Goal: Information Seeking & Learning: Learn about a topic

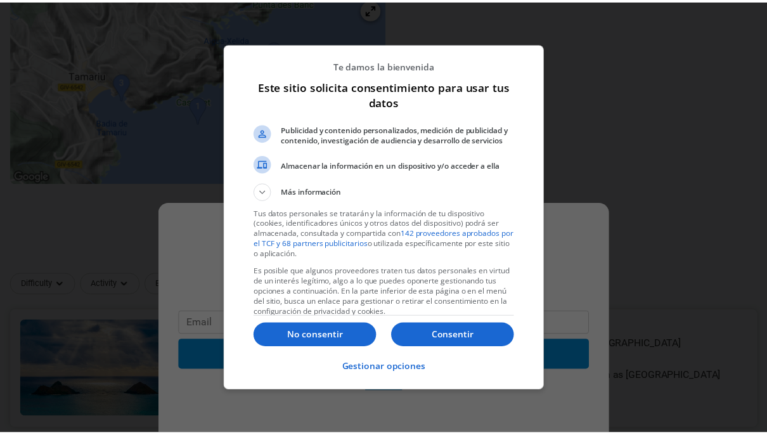
scroll to position [317, 0]
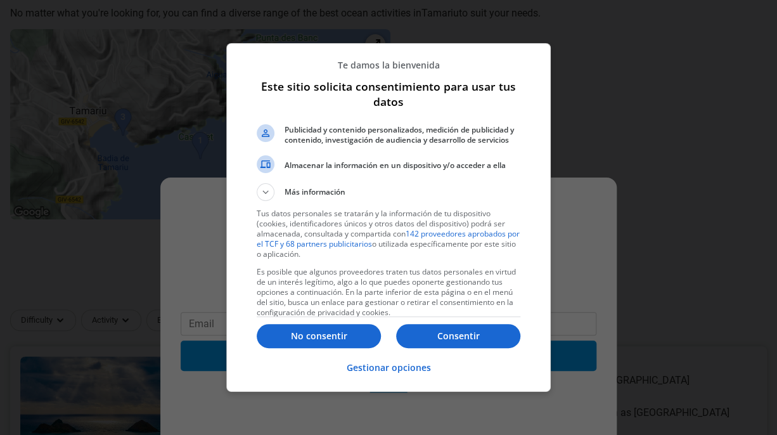
drag, startPoint x: 322, startPoint y: 331, endPoint x: 316, endPoint y: 326, distance: 7.2
click at [322, 331] on p "No consentir" at bounding box center [319, 336] width 124 height 13
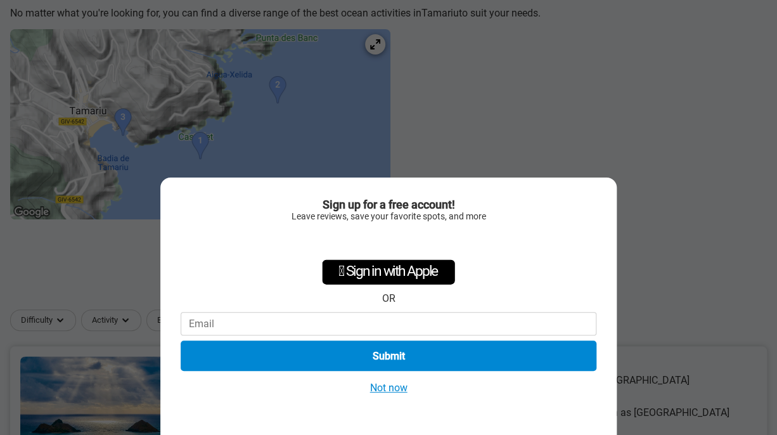
click at [394, 384] on button "Not now" at bounding box center [388, 387] width 45 height 13
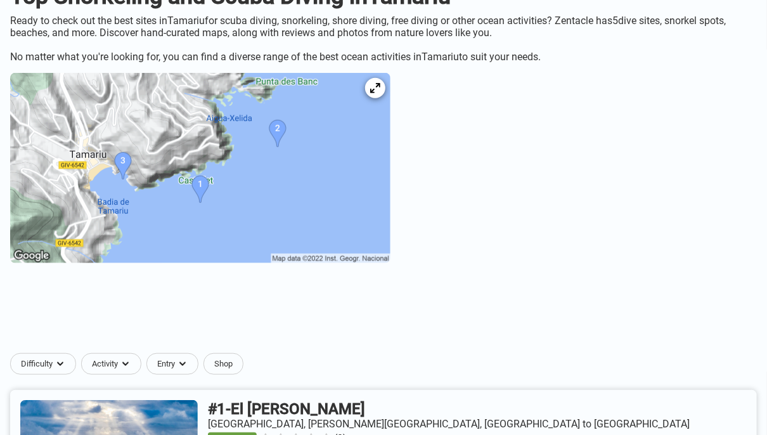
scroll to position [254, 0]
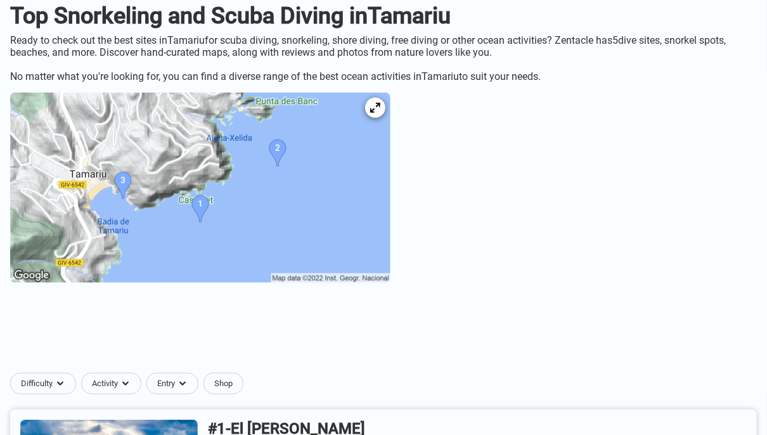
click at [172, 199] on img at bounding box center [200, 188] width 380 height 190
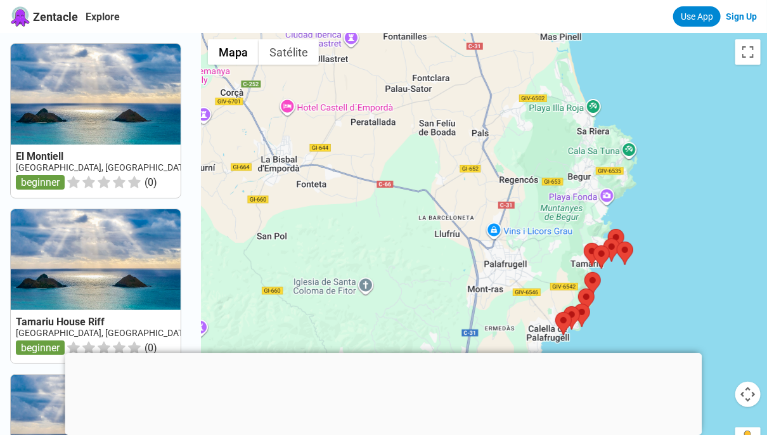
drag, startPoint x: 491, startPoint y: 255, endPoint x: 275, endPoint y: 130, distance: 249.6
click at [275, 130] on div at bounding box center [484, 250] width 565 height 435
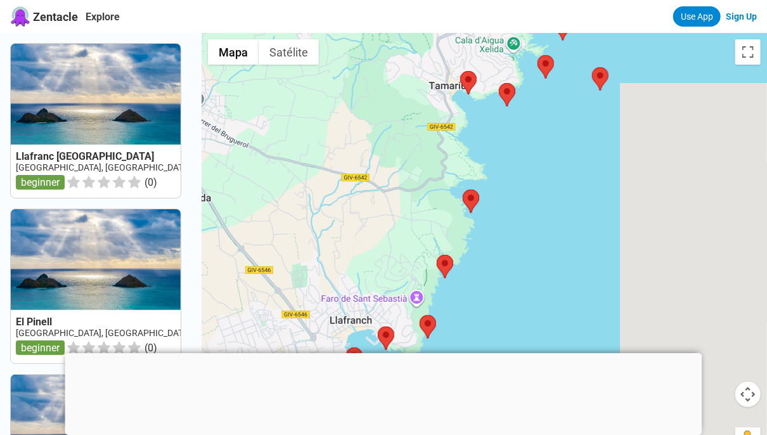
drag, startPoint x: 446, startPoint y: 136, endPoint x: 170, endPoint y: 210, distance: 286.2
click at [170, 210] on div "[GEOGRAPHIC_DATA], [GEOGRAPHIC_DATA], [GEOGRAPHIC_DATA] town to [GEOGRAPHIC_DAT…" at bounding box center [383, 250] width 767 height 435
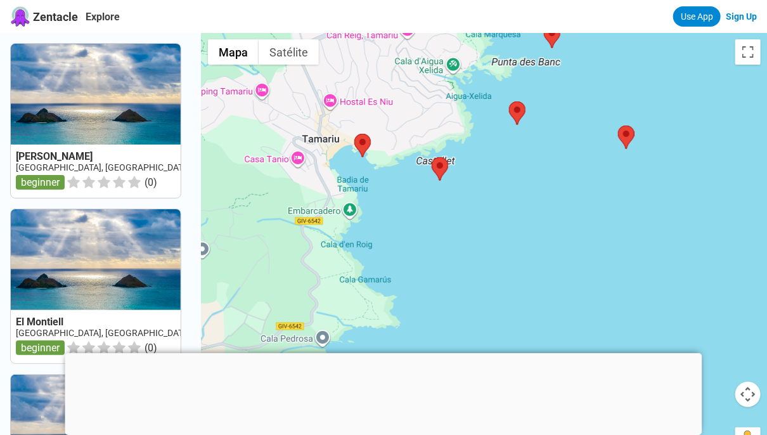
drag, startPoint x: 335, startPoint y: 146, endPoint x: 314, endPoint y: 241, distance: 97.4
click at [303, 239] on div at bounding box center [484, 250] width 565 height 435
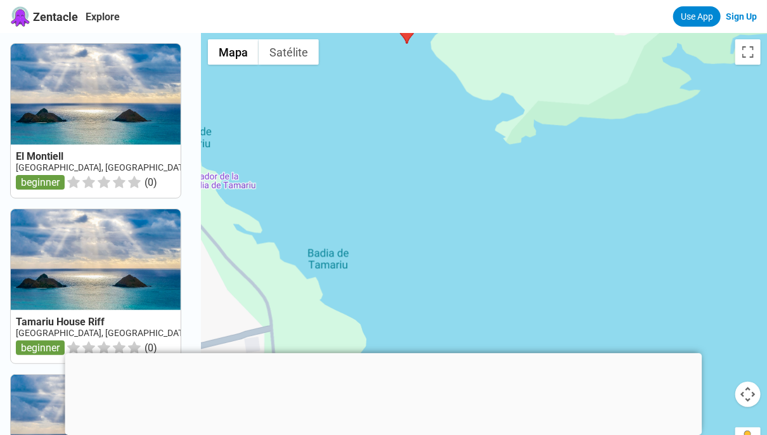
drag, startPoint x: 374, startPoint y: 155, endPoint x: 288, endPoint y: 302, distance: 171.0
click at [288, 302] on div at bounding box center [484, 250] width 565 height 435
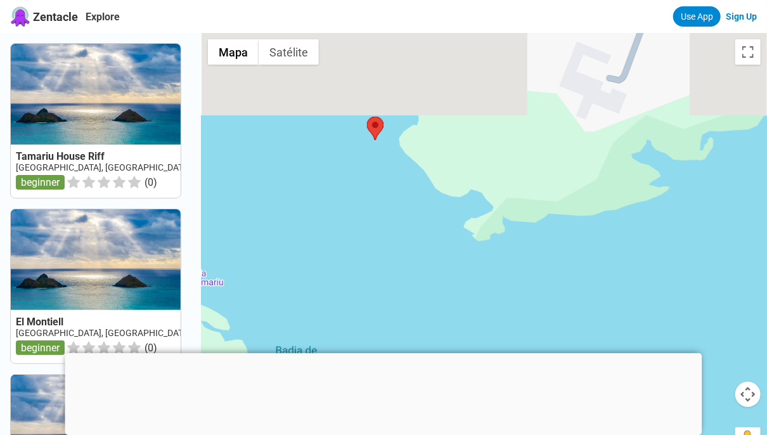
drag, startPoint x: 366, startPoint y: 153, endPoint x: 327, endPoint y: 244, distance: 98.8
click at [337, 243] on div at bounding box center [484, 250] width 565 height 435
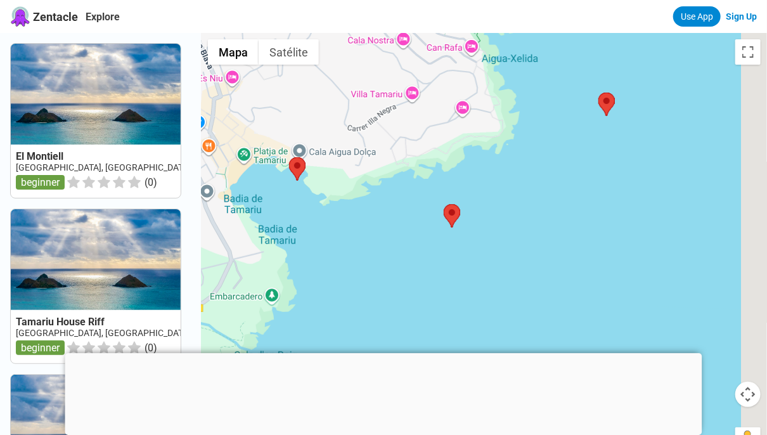
drag, startPoint x: 450, startPoint y: 208, endPoint x: 408, endPoint y: 221, distance: 43.9
click at [408, 221] on div at bounding box center [484, 250] width 565 height 435
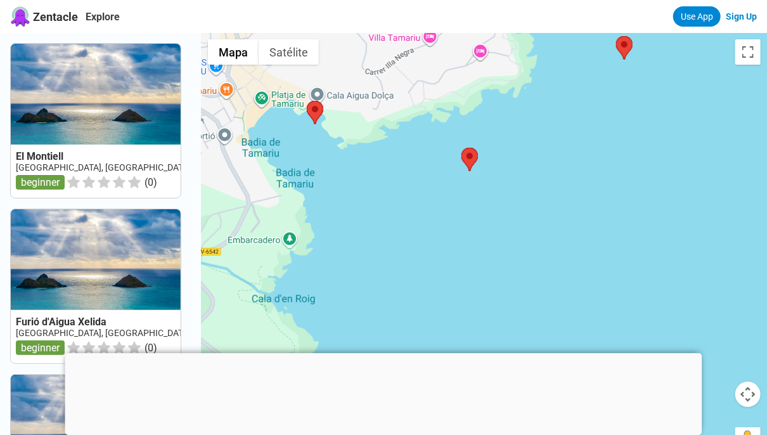
drag, startPoint x: 335, startPoint y: 276, endPoint x: 352, endPoint y: 190, distance: 87.9
click at [352, 190] on div at bounding box center [484, 250] width 565 height 435
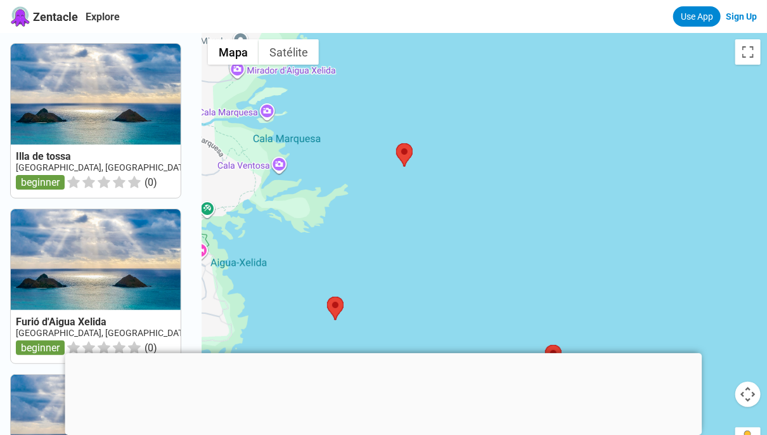
drag, startPoint x: 461, startPoint y: 149, endPoint x: 459, endPoint y: 234, distance: 85.0
click at [459, 234] on div at bounding box center [484, 250] width 565 height 435
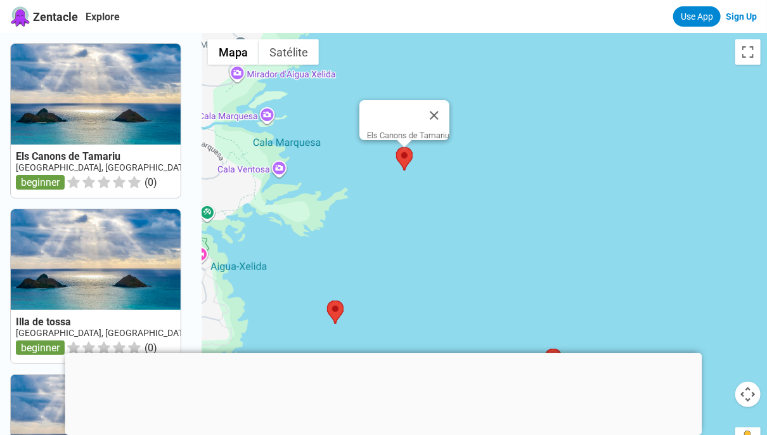
click at [396, 147] on area at bounding box center [396, 147] width 0 height 0
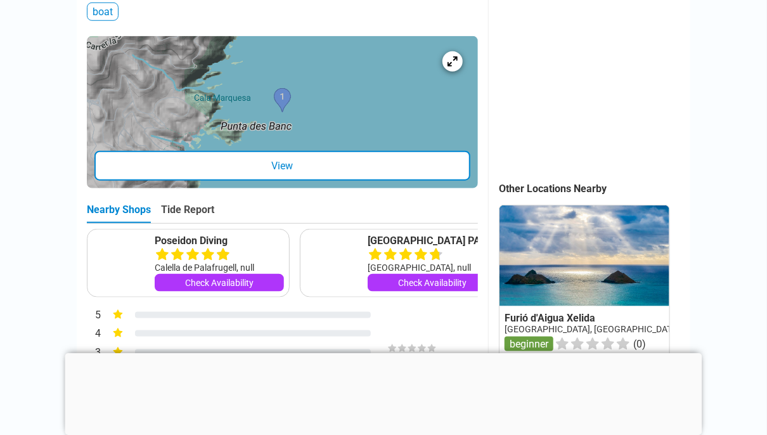
scroll to position [444, 0]
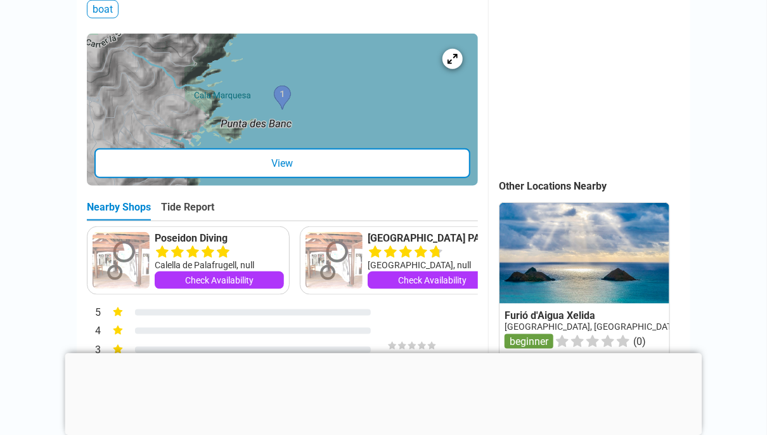
click at [281, 155] on div at bounding box center [282, 110] width 391 height 152
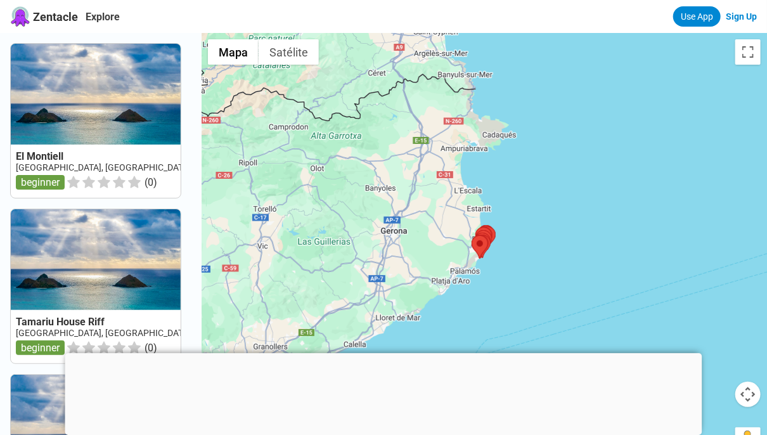
drag, startPoint x: 448, startPoint y: 195, endPoint x: 411, endPoint y: 199, distance: 37.6
click at [411, 199] on div at bounding box center [484, 250] width 565 height 435
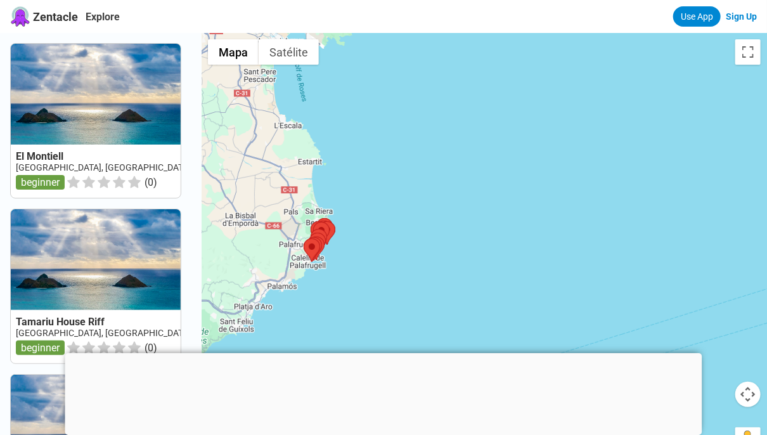
drag, startPoint x: 370, startPoint y: 222, endPoint x: 480, endPoint y: 168, distance: 122.2
click at [479, 168] on div at bounding box center [484, 250] width 565 height 435
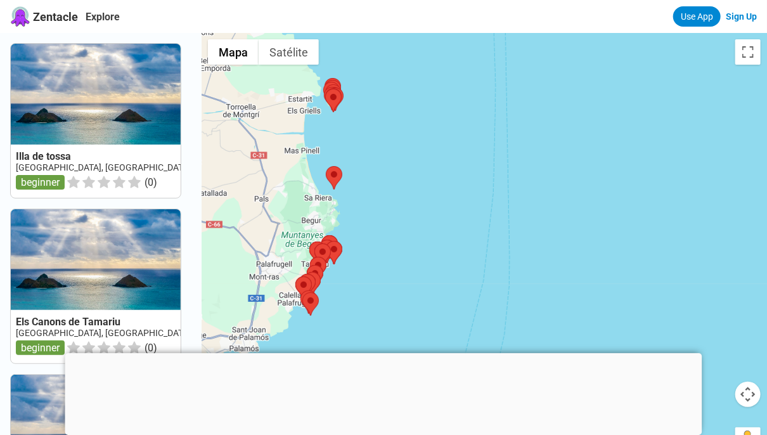
drag, startPoint x: 392, startPoint y: 212, endPoint x: 446, endPoint y: 213, distance: 53.9
click at [446, 213] on div at bounding box center [484, 250] width 565 height 435
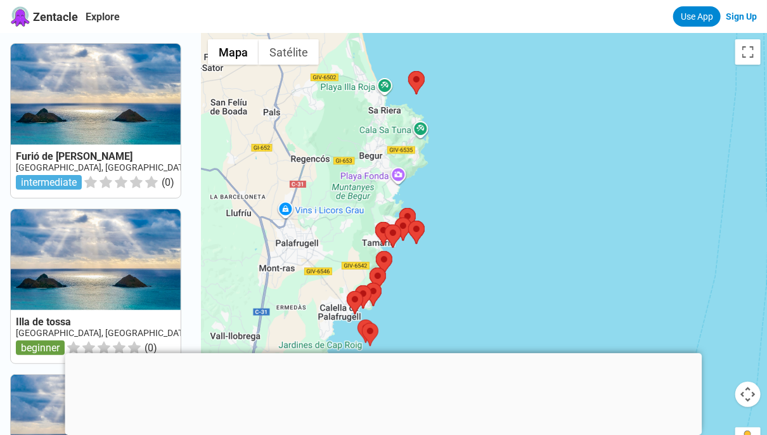
drag, startPoint x: 379, startPoint y: 210, endPoint x: 560, endPoint y: 117, distance: 203.6
click at [560, 117] on div at bounding box center [484, 250] width 565 height 435
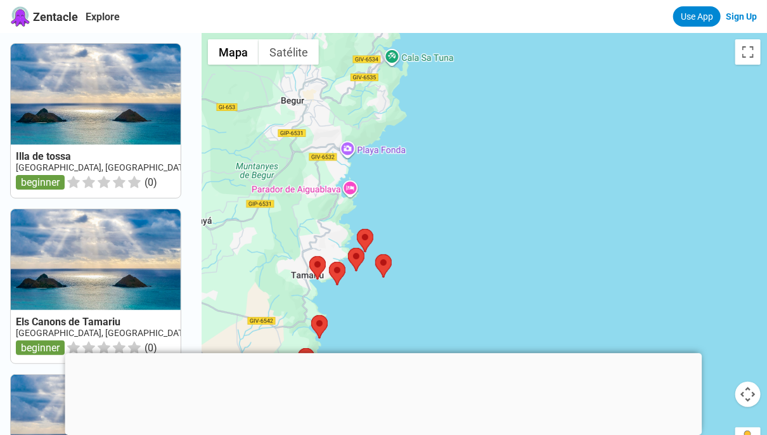
drag, startPoint x: 459, startPoint y: 239, endPoint x: 492, endPoint y: 233, distance: 33.5
click at [522, 183] on div at bounding box center [484, 250] width 565 height 435
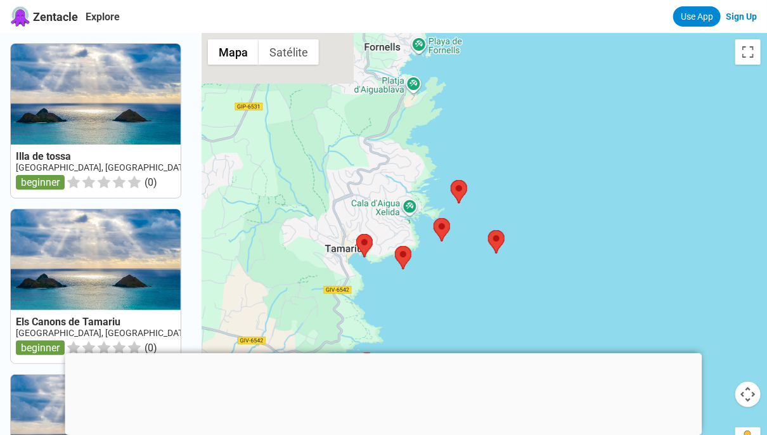
drag, startPoint x: 393, startPoint y: 250, endPoint x: 585, endPoint y: 206, distance: 197.0
click at [585, 206] on div at bounding box center [484, 250] width 565 height 435
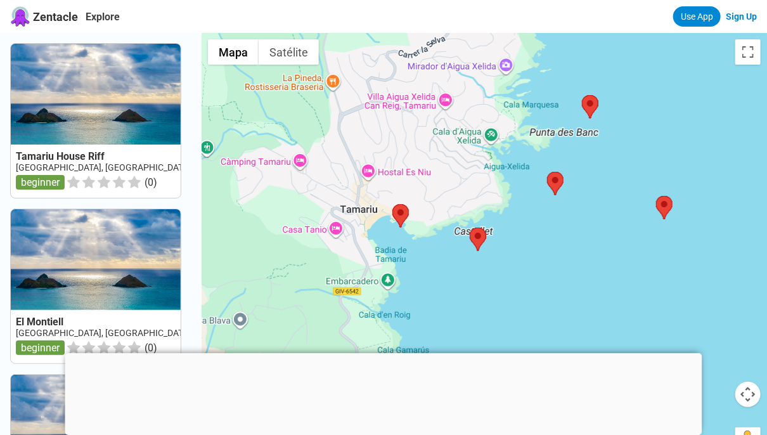
drag, startPoint x: 550, startPoint y: 171, endPoint x: 449, endPoint y: 221, distance: 112.5
click at [415, 188] on div at bounding box center [484, 250] width 565 height 435
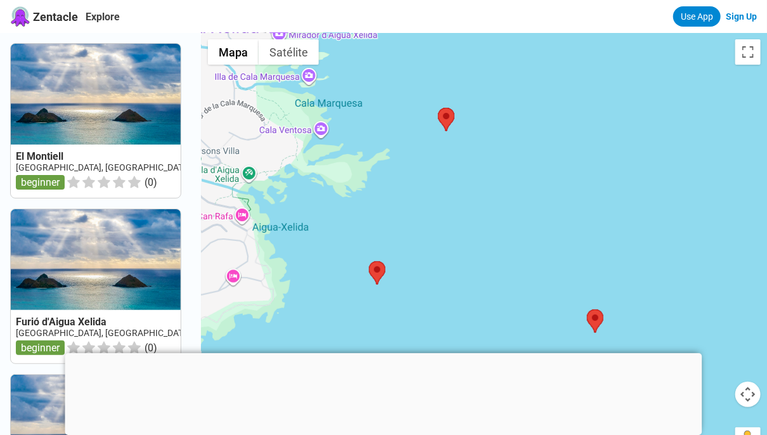
drag, startPoint x: 529, startPoint y: 143, endPoint x: 292, endPoint y: 269, distance: 268.3
click at [292, 269] on div at bounding box center [484, 250] width 565 height 435
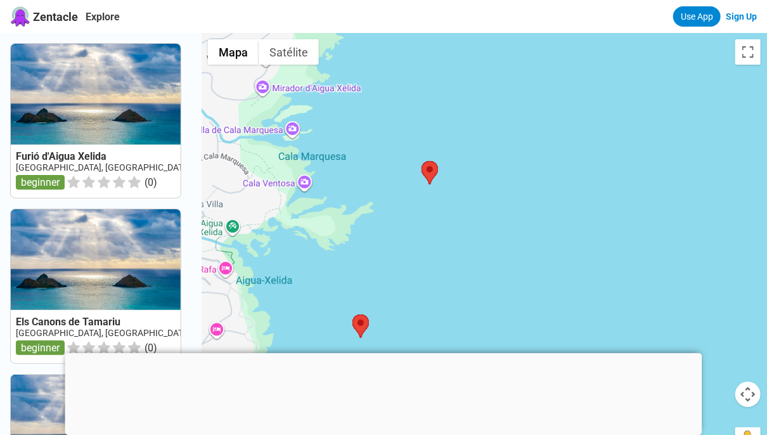
drag, startPoint x: 470, startPoint y: 214, endPoint x: 456, endPoint y: 267, distance: 54.4
click at [456, 267] on div at bounding box center [484, 250] width 565 height 435
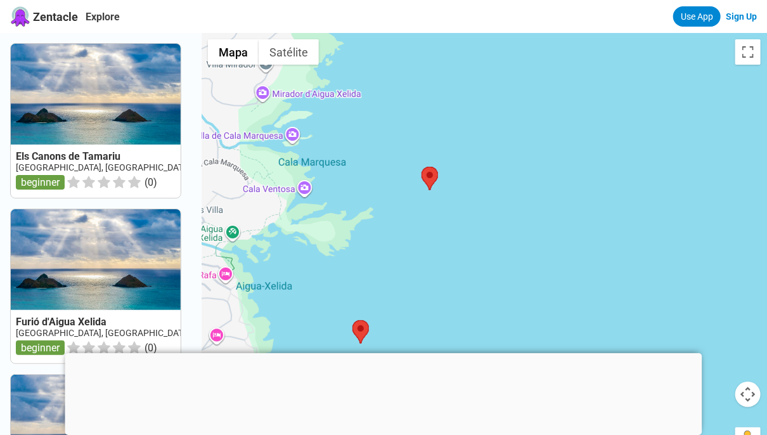
click at [449, 186] on div at bounding box center [484, 250] width 565 height 435
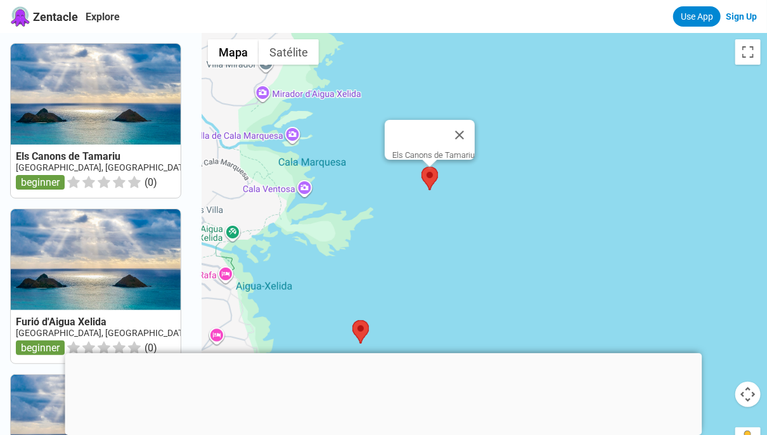
click at [422, 167] on area at bounding box center [422, 167] width 0 height 0
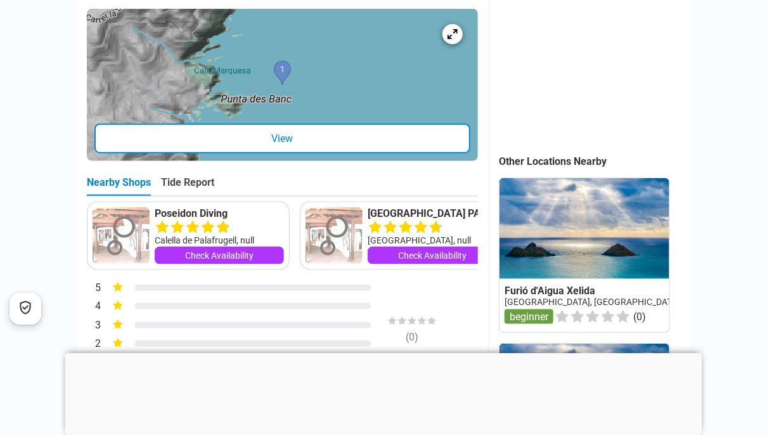
scroll to position [444, 0]
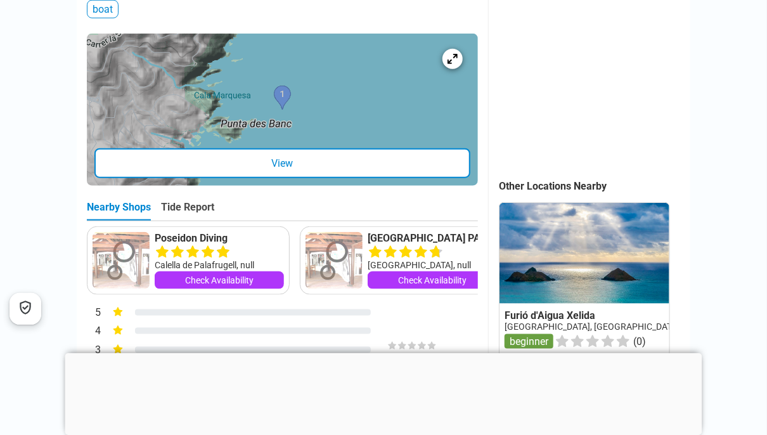
click at [307, 178] on div "View" at bounding box center [282, 163] width 376 height 30
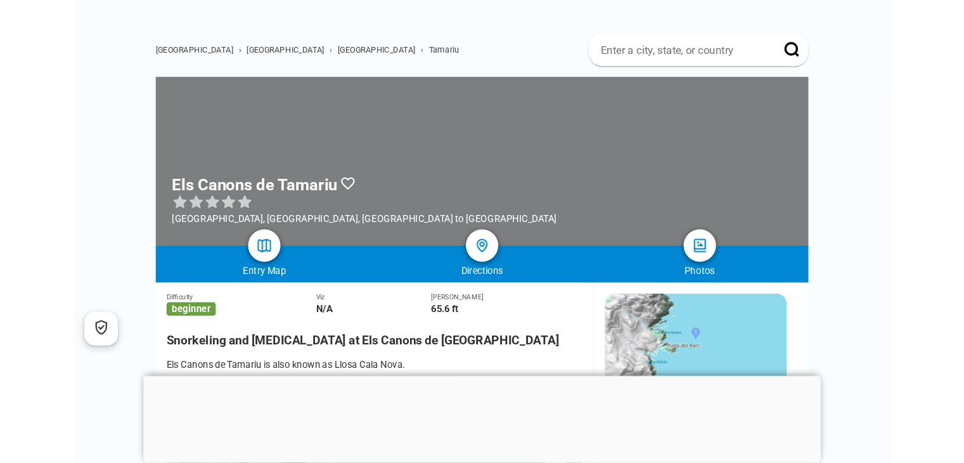
scroll to position [0, 0]
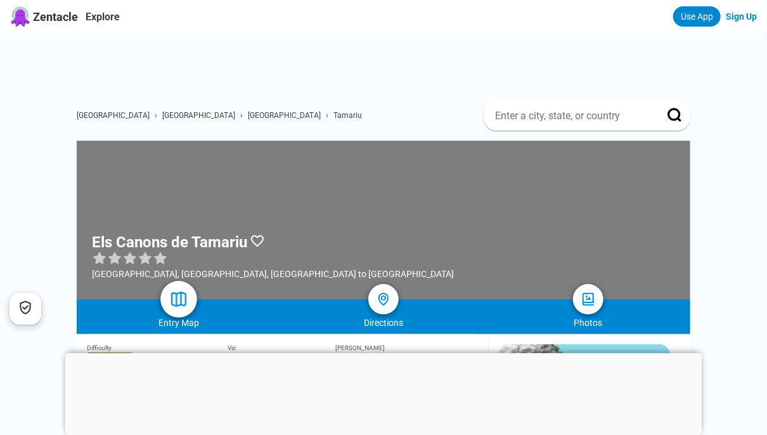
click at [180, 300] on img at bounding box center [179, 299] width 18 height 18
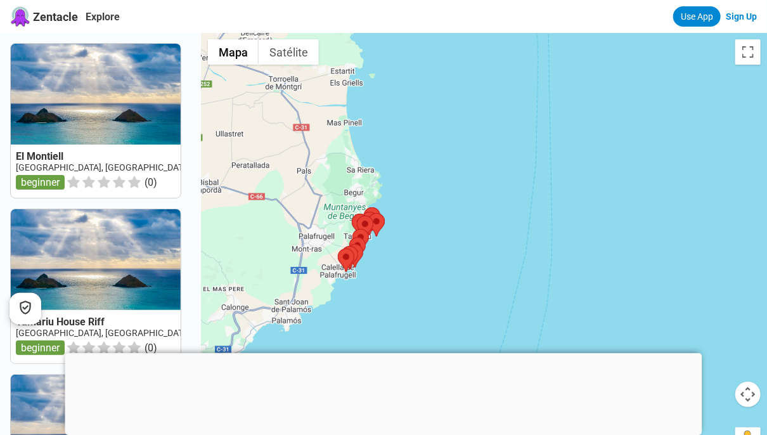
drag, startPoint x: 487, startPoint y: 273, endPoint x: 466, endPoint y: 135, distance: 139.1
click at [466, 124] on div at bounding box center [484, 250] width 565 height 435
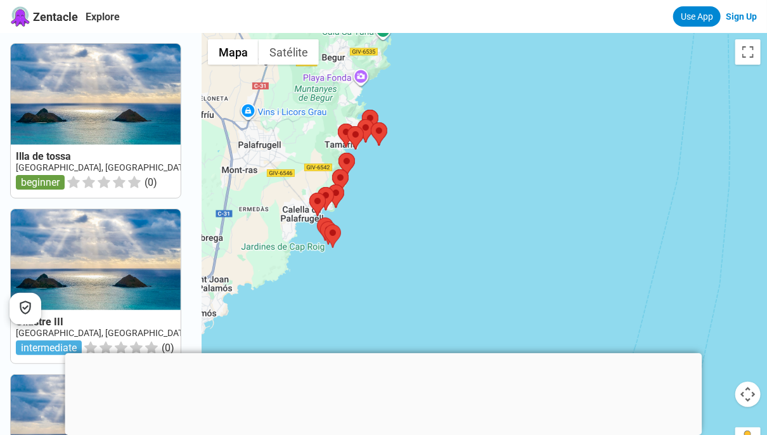
drag, startPoint x: 487, startPoint y: 163, endPoint x: 576, endPoint y: 266, distance: 135.3
click at [576, 266] on div at bounding box center [484, 250] width 565 height 435
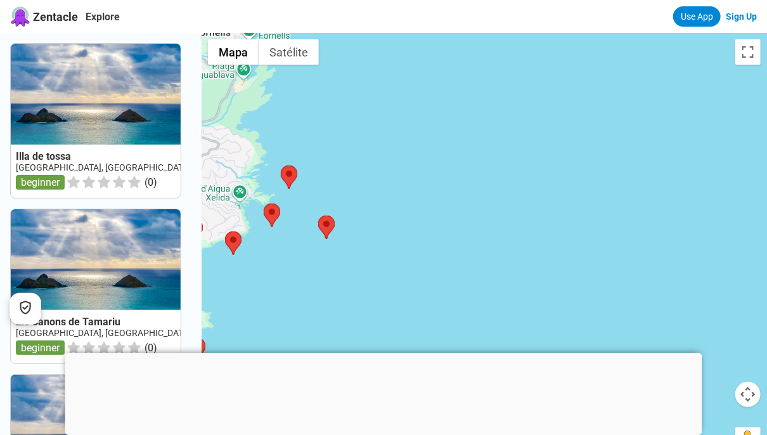
drag, startPoint x: 400, startPoint y: 168, endPoint x: 489, endPoint y: 184, distance: 90.3
click at [489, 184] on div at bounding box center [484, 250] width 565 height 435
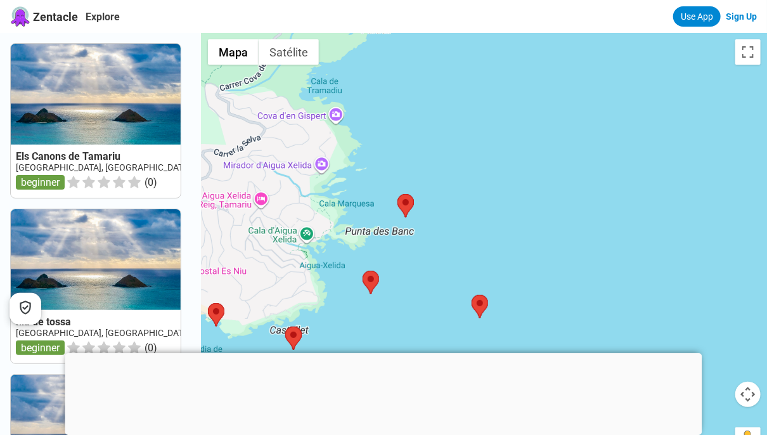
drag, startPoint x: 403, startPoint y: 153, endPoint x: 373, endPoint y: 131, distance: 36.3
click at [373, 127] on div at bounding box center [484, 250] width 565 height 435
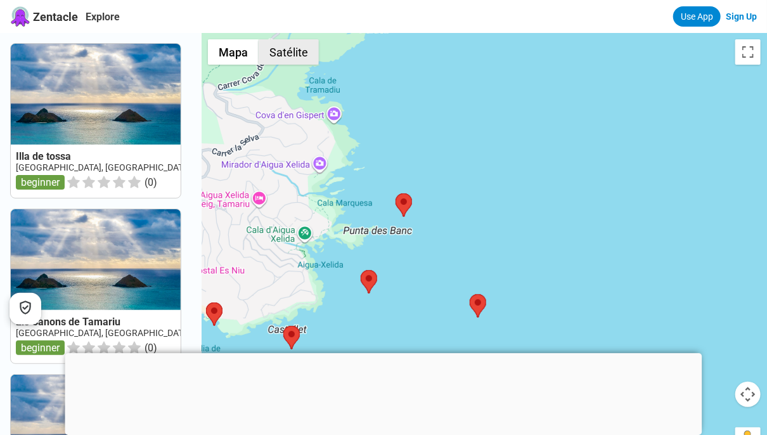
click at [302, 50] on button "Satélite" at bounding box center [289, 51] width 60 height 25
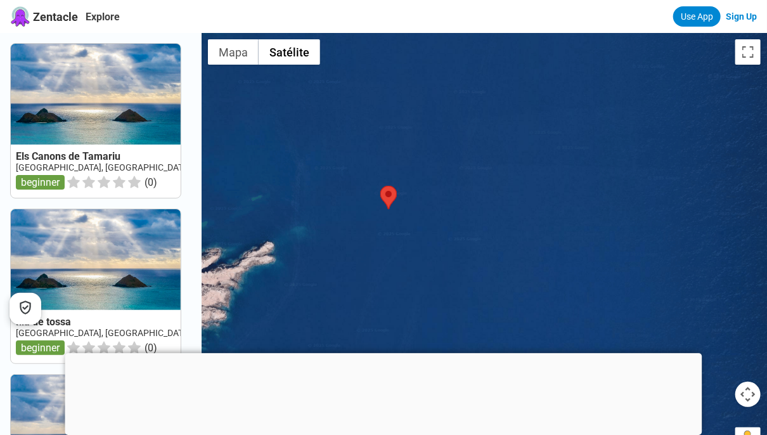
drag, startPoint x: 450, startPoint y: 242, endPoint x: 508, endPoint y: 224, distance: 61.0
click at [520, 211] on div at bounding box center [484, 250] width 565 height 435
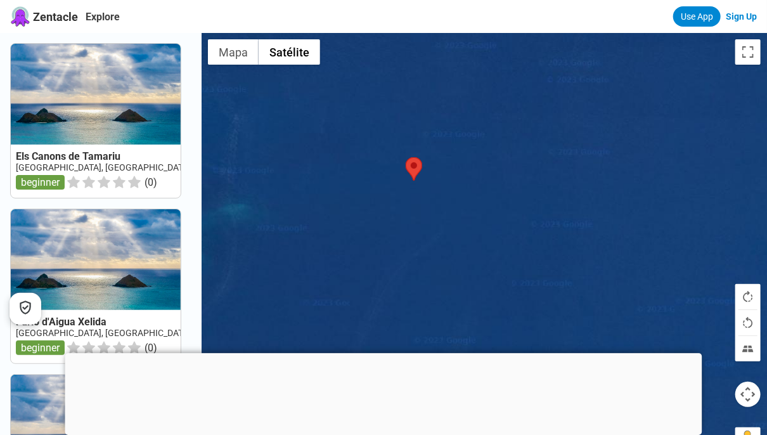
drag, startPoint x: 412, startPoint y: 217, endPoint x: 420, endPoint y: 231, distance: 16.2
click at [420, 231] on div at bounding box center [484, 250] width 565 height 435
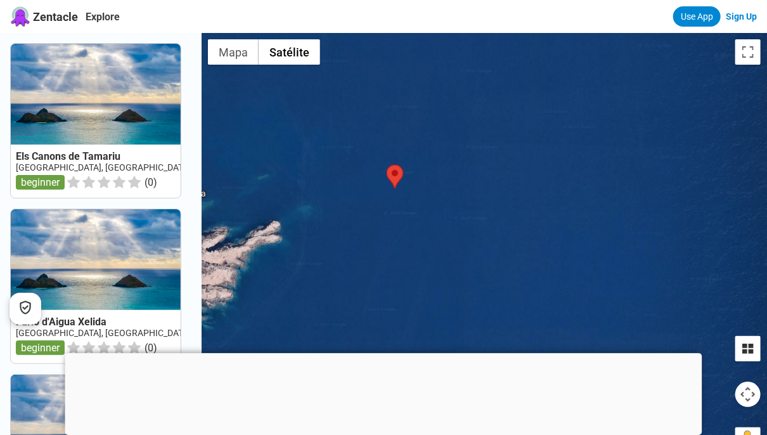
click at [752, 348] on button "Inclina el mapa" at bounding box center [747, 348] width 25 height 25
drag, startPoint x: 572, startPoint y: 158, endPoint x: 558, endPoint y: 158, distance: 13.3
click at [572, 158] on div at bounding box center [484, 250] width 565 height 435
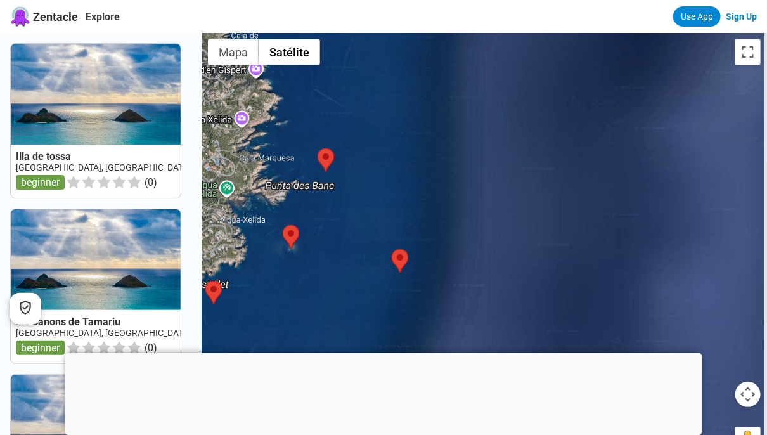
click at [380, 353] on div at bounding box center [383, 353] width 637 height 0
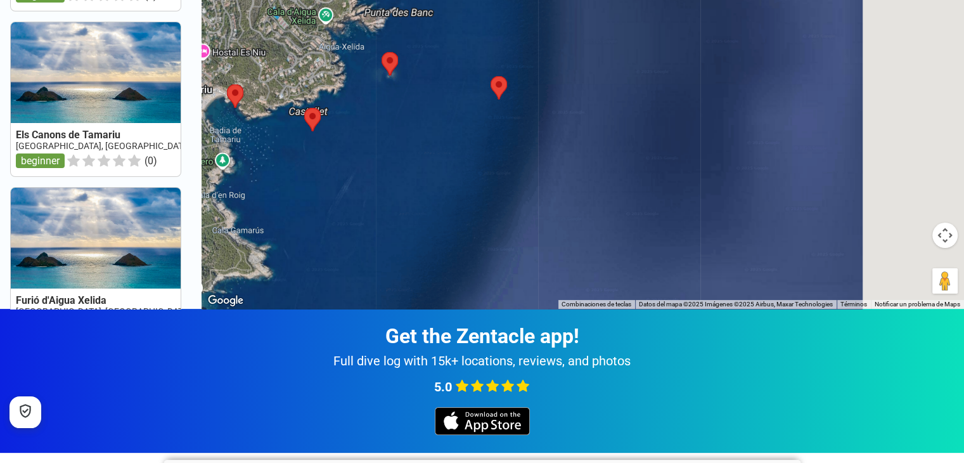
scroll to position [171, 0]
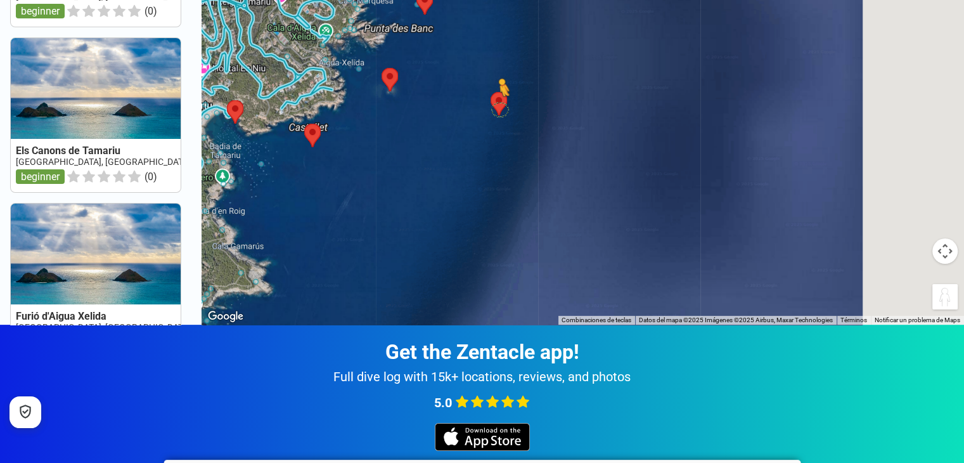
drag, startPoint x: 896, startPoint y: 267, endPoint x: 502, endPoint y: 108, distance: 424.6
click at [502, 108] on div "Para activar la función de arrastre con el teclado, pulsa Alt + Intro. Cuando h…" at bounding box center [583, 93] width 763 height 463
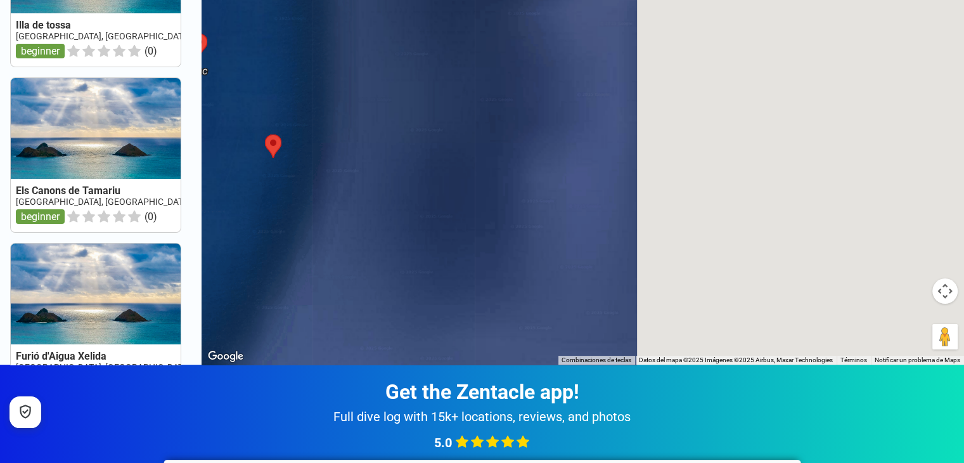
scroll to position [127, 0]
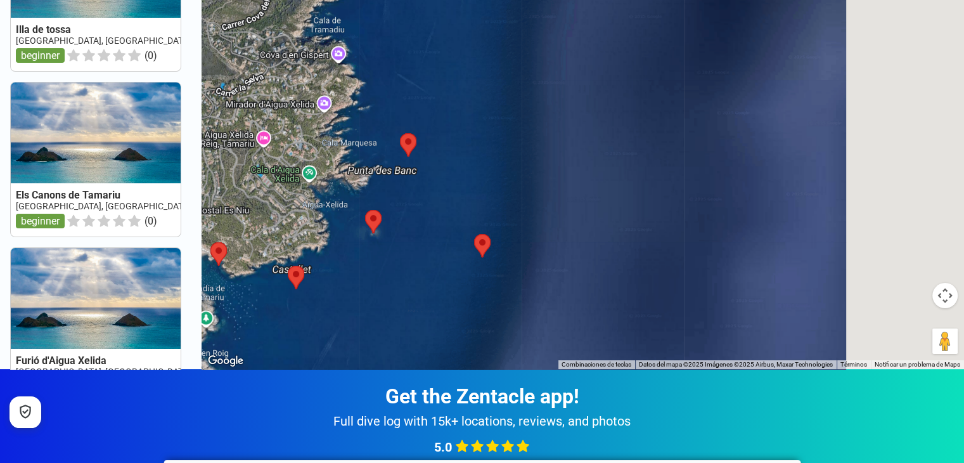
drag, startPoint x: 389, startPoint y: 179, endPoint x: 619, endPoint y: 297, distance: 258.0
click at [619, 297] on div "Para desplazarte, pulsa las teclas de flecha. No hay datos disponibles." at bounding box center [583, 137] width 763 height 463
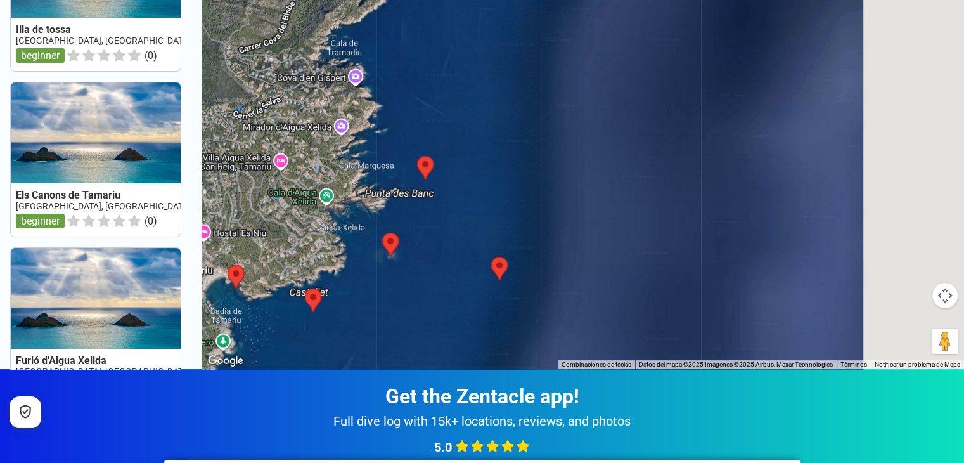
scroll to position [0, 0]
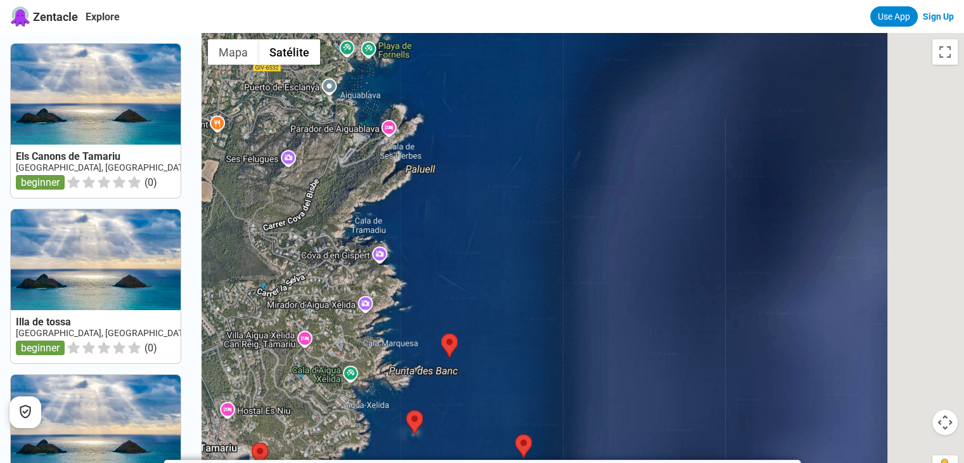
drag, startPoint x: 474, startPoint y: 181, endPoint x: 504, endPoint y: 255, distance: 80.2
click at [504, 255] on div "Para desplazarte, pulsa las teclas de flecha. No hay datos disponibles." at bounding box center [583, 264] width 763 height 463
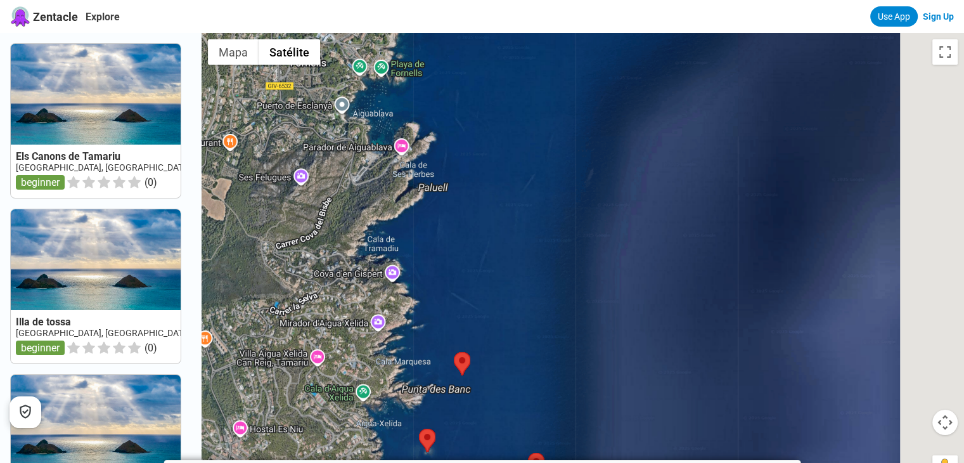
drag, startPoint x: 500, startPoint y: 320, endPoint x: 511, endPoint y: 225, distance: 95.8
click at [511, 225] on div "Para desplazarte, pulsa las teclas de flecha. No hay datos disponibles." at bounding box center [583, 264] width 763 height 463
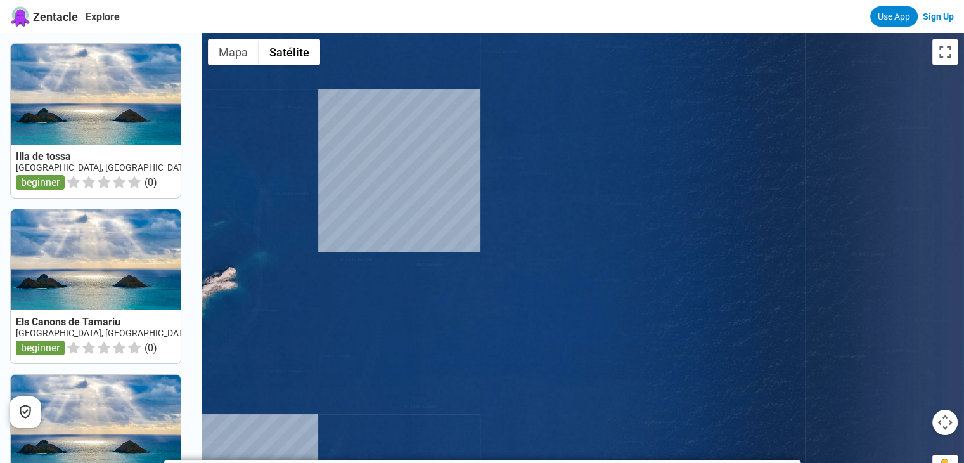
drag, startPoint x: 403, startPoint y: 275, endPoint x: 497, endPoint y: 323, distance: 105.2
click at [497, 323] on div "Para desplazarte, pulsa las teclas de flecha. No hay datos disponibles." at bounding box center [583, 264] width 763 height 463
